Goal: Information Seeking & Learning: Find specific fact

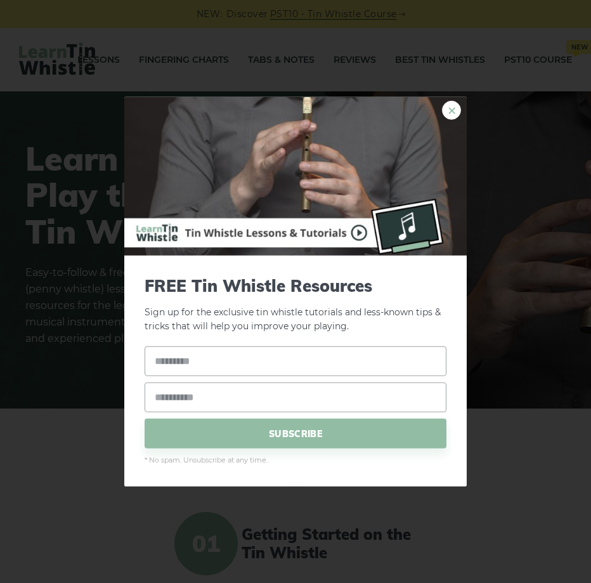
click at [447, 109] on link "×" at bounding box center [451, 109] width 19 height 19
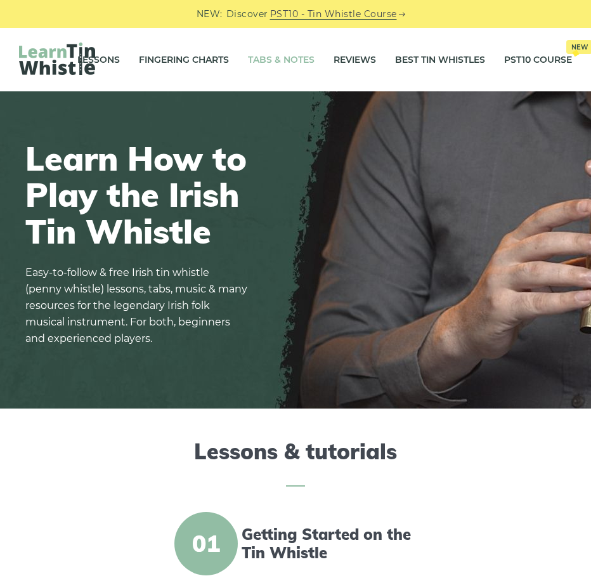
click at [294, 61] on link "Tabs & Notes" at bounding box center [281, 60] width 67 height 32
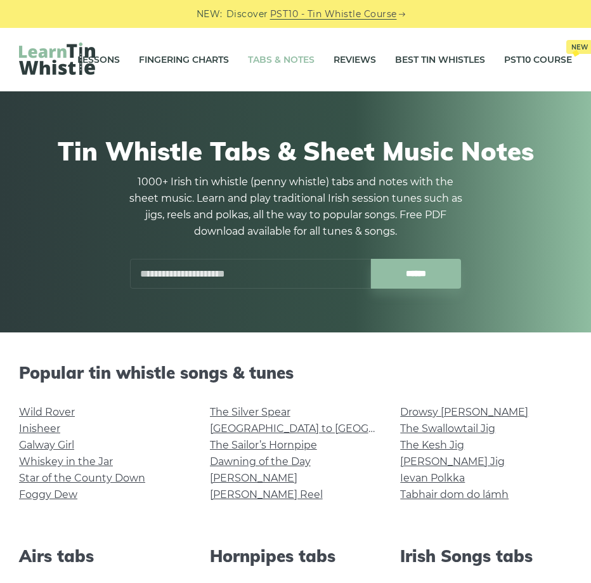
click at [287, 274] on input "text" at bounding box center [250, 274] width 241 height 30
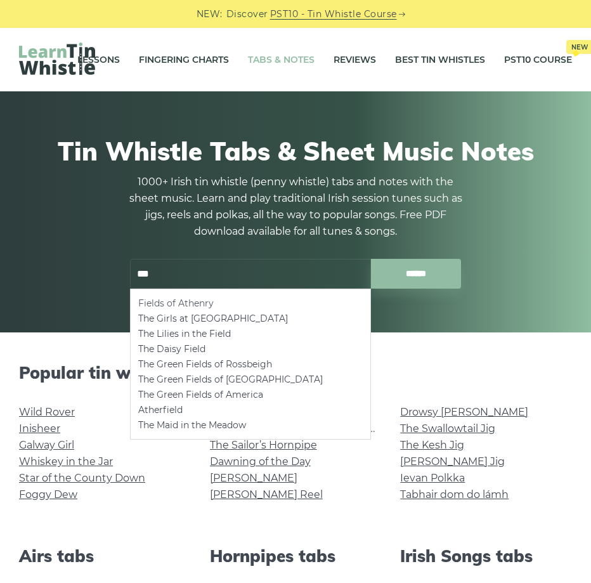
click at [278, 304] on li "Fields of Athenry" at bounding box center [250, 303] width 225 height 15
type input "**********"
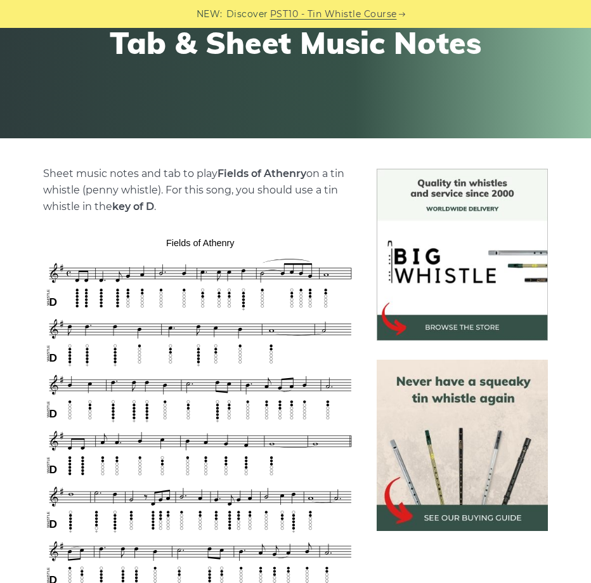
scroll to position [324, 0]
